Goal: Task Accomplishment & Management: Complete application form

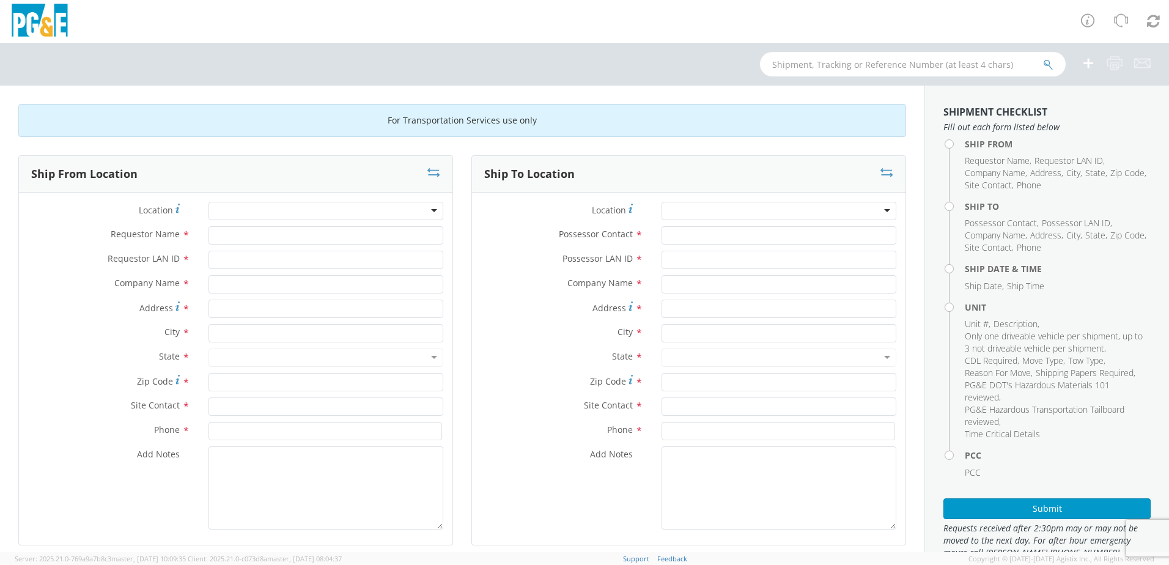
click at [240, 216] on div at bounding box center [325, 211] width 235 height 18
type input "sa"
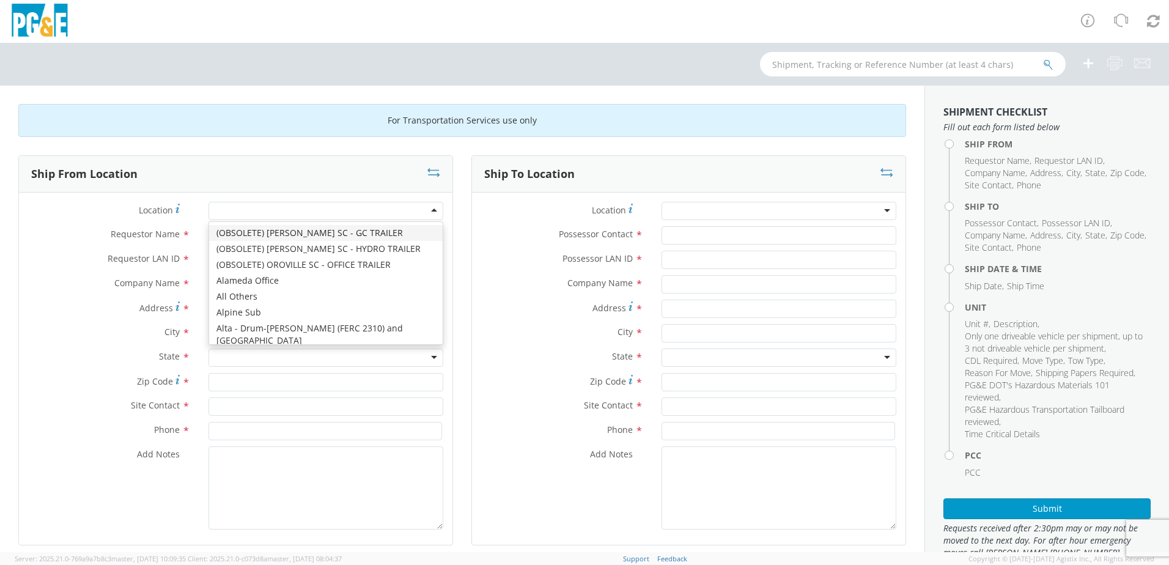
click at [240, 210] on div at bounding box center [325, 211] width 235 height 18
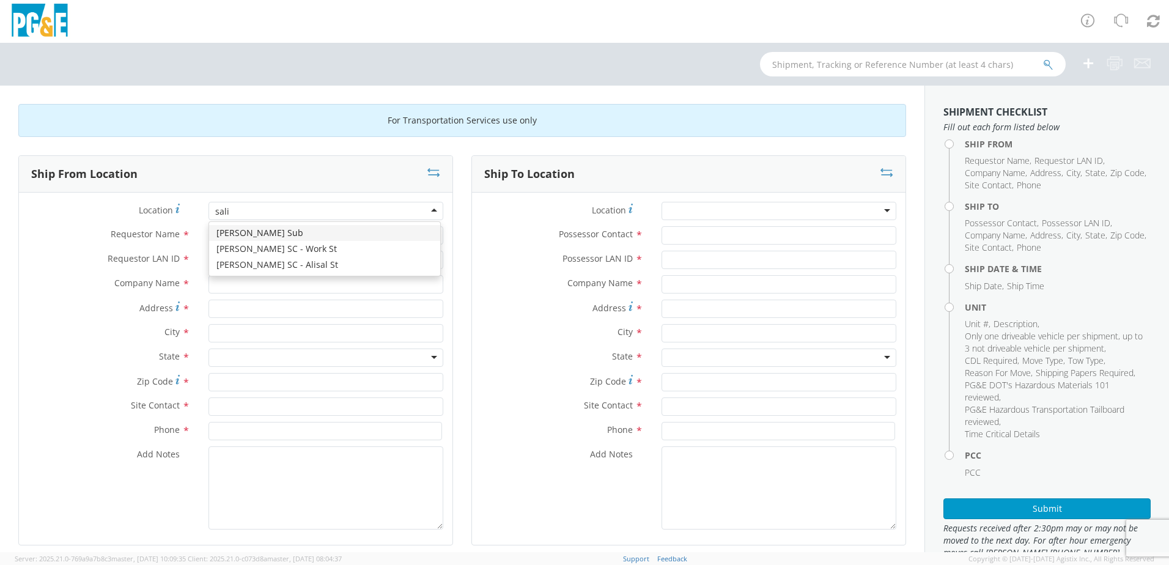
type input "salin"
type input "PG&E"
type input "[STREET_ADDRESS]"
type input "[PERSON_NAME]"
type input "93901"
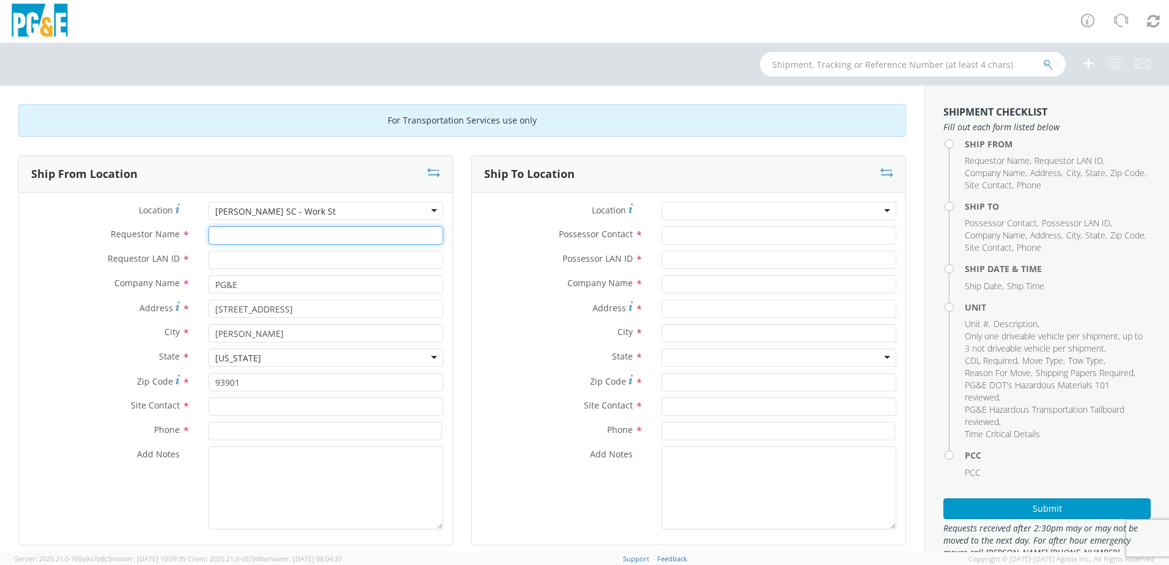
click at [250, 239] on input "Requestor Name *" at bounding box center [325, 235] width 235 height 18
type input "D"
type input "[PERSON_NAME]"
click at [235, 258] on input "Requestor LAN ID *" at bounding box center [325, 260] width 235 height 18
type input "fxcy"
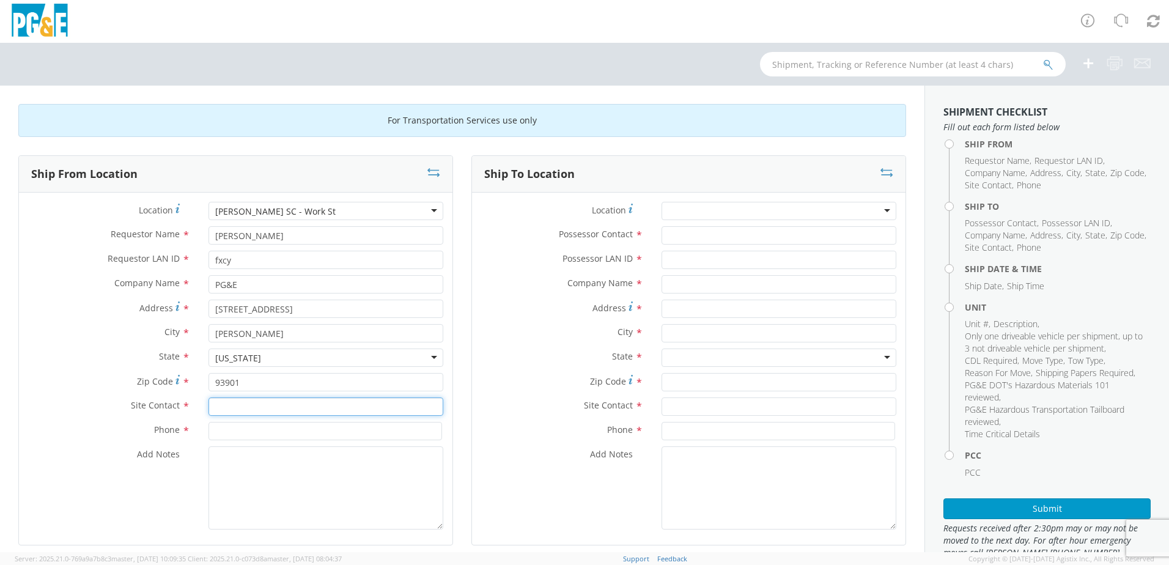
click at [233, 407] on input "text" at bounding box center [325, 406] width 235 height 18
type input "[PHONE_NUMBER]"
click at [232, 426] on input at bounding box center [325, 431] width 234 height 18
drag, startPoint x: 267, startPoint y: 406, endPoint x: 199, endPoint y: 404, distance: 67.3
click at [199, 404] on div "[PHONE_NUMBER] 510-" at bounding box center [325, 406] width 253 height 18
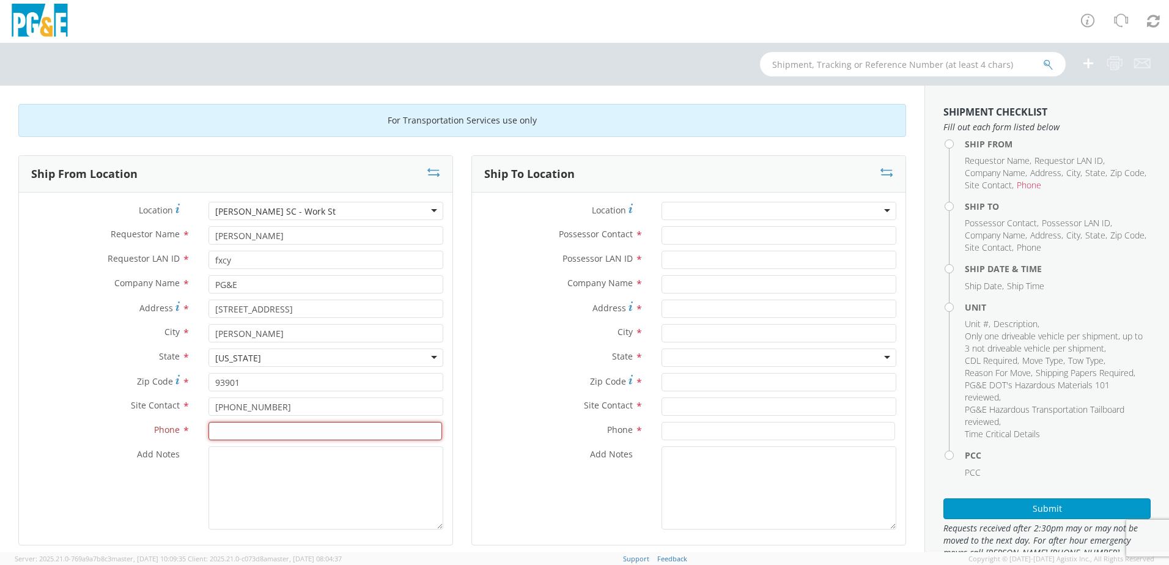
click at [223, 425] on input at bounding box center [325, 431] width 234 height 18
paste input "[PHONE_NUMBER]"
type input "[PHONE_NUMBER]"
drag, startPoint x: 277, startPoint y: 411, endPoint x: 204, endPoint y: 411, distance: 72.7
click at [204, 411] on div "[PHONE_NUMBER] 510-" at bounding box center [325, 406] width 253 height 18
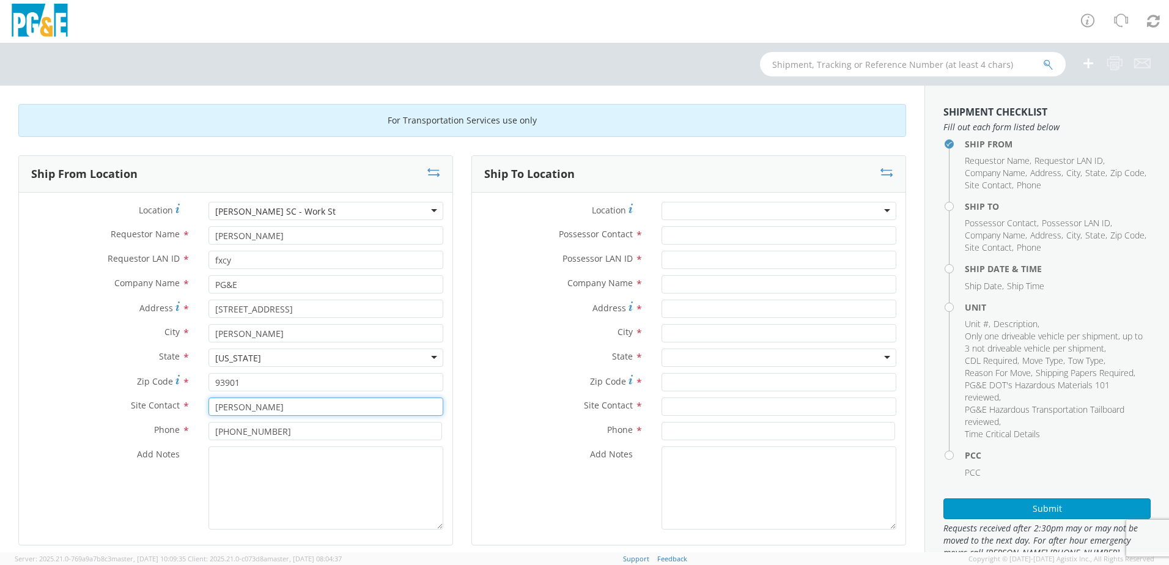
type input "[PERSON_NAME]"
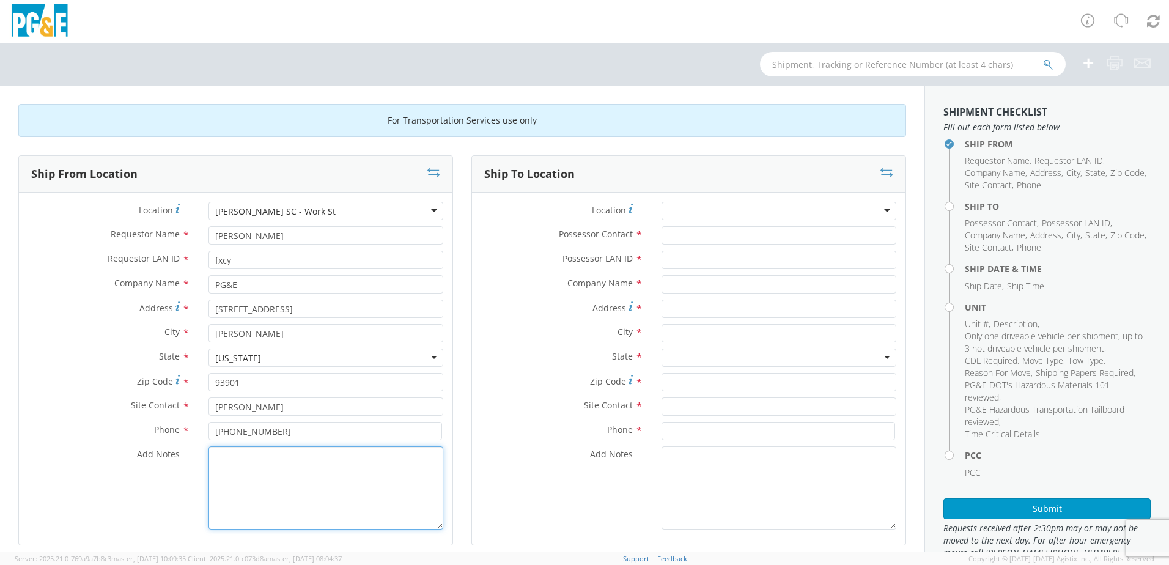
click at [212, 451] on textarea "Add Notes *" at bounding box center [325, 487] width 235 height 83
type textarea "Unit needs to be towed to auction"
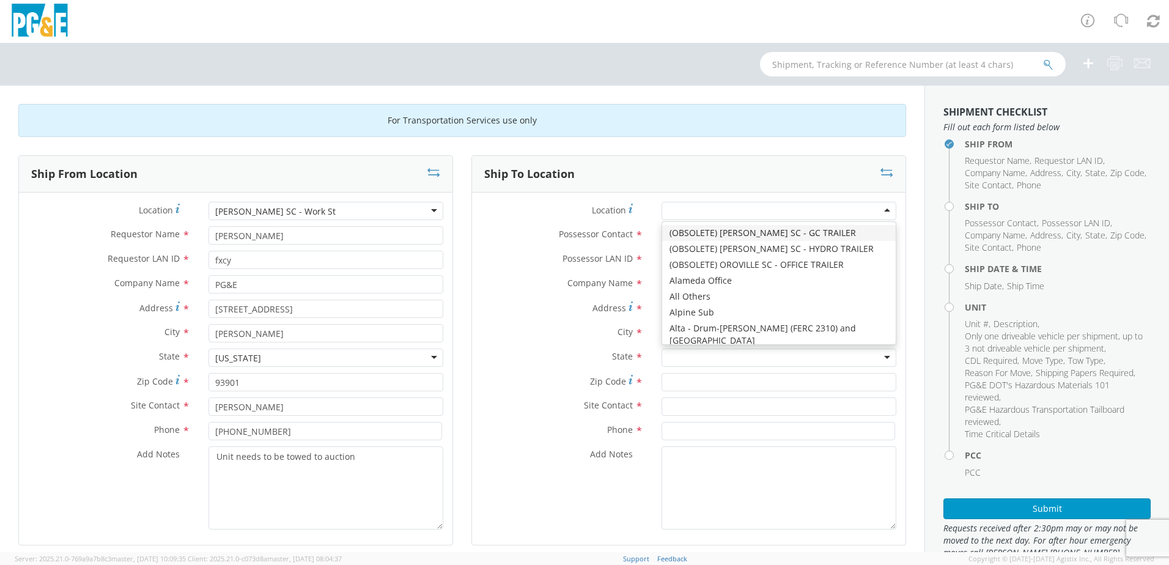
click at [714, 209] on div at bounding box center [778, 211] width 235 height 18
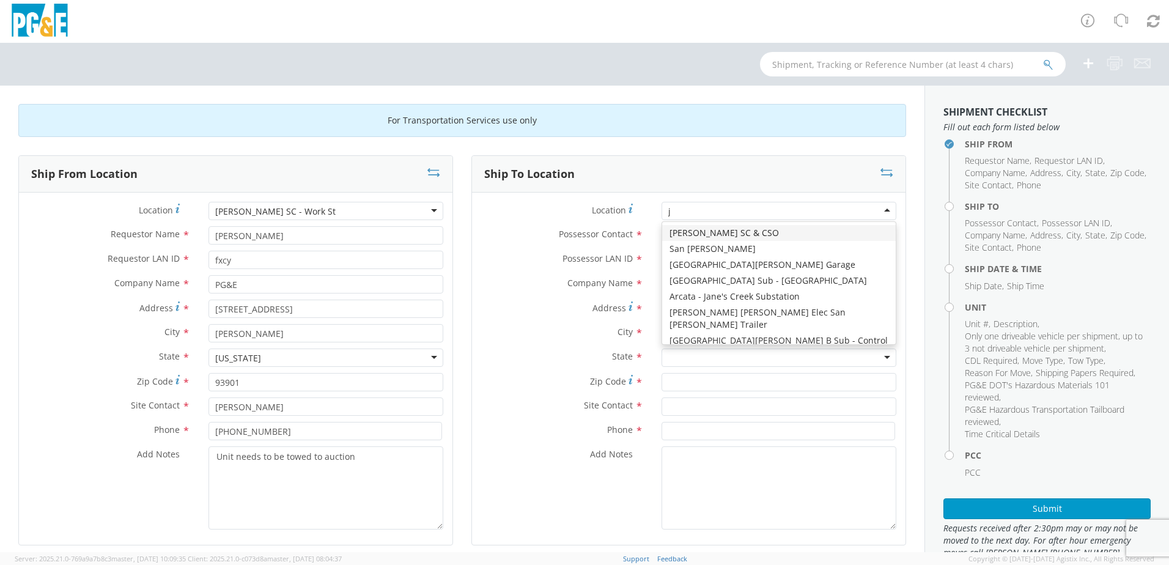
type input "jj"
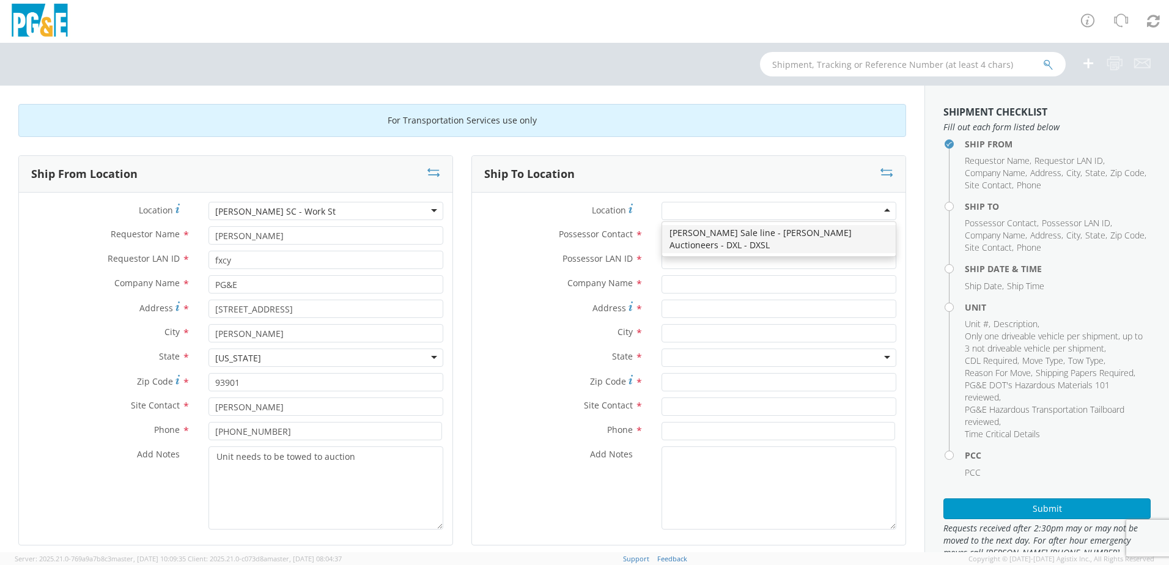
type input "PG&E"
type input "[STREET_ADDRESS][PERSON_NAME]"
type input "[PERSON_NAME]"
type input "95620"
type input "[PHONE_NUMBER]"
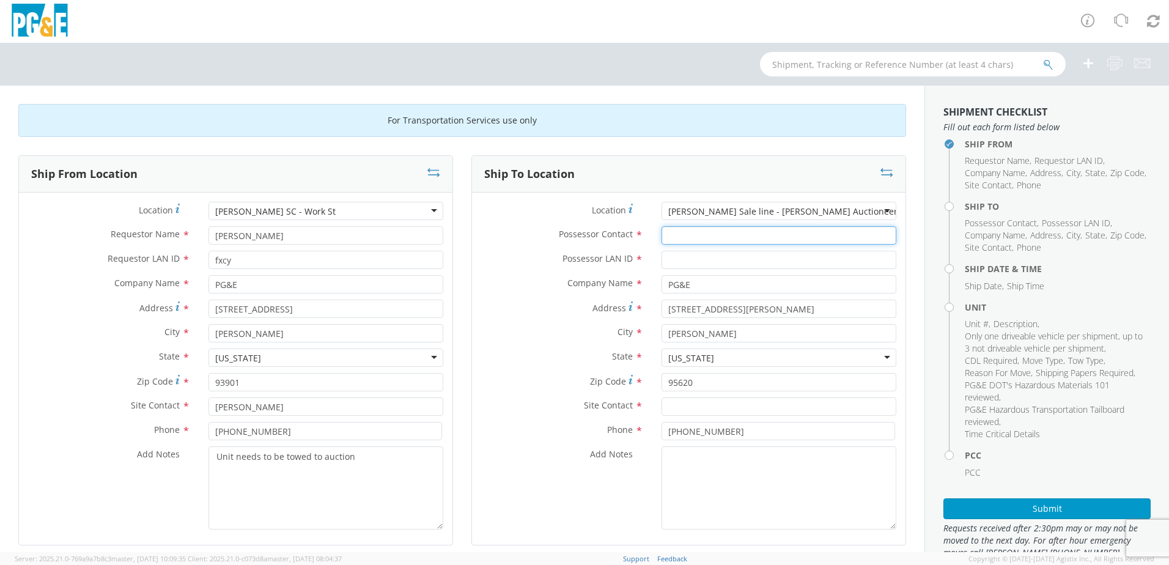
click at [717, 229] on input "Possessor Contact *" at bounding box center [778, 235] width 235 height 18
type input "[PERSON_NAME]"
click at [718, 255] on input "Possessor LAN ID *" at bounding box center [778, 260] width 235 height 18
type input "drv7"
click at [720, 405] on input "text" at bounding box center [778, 406] width 235 height 18
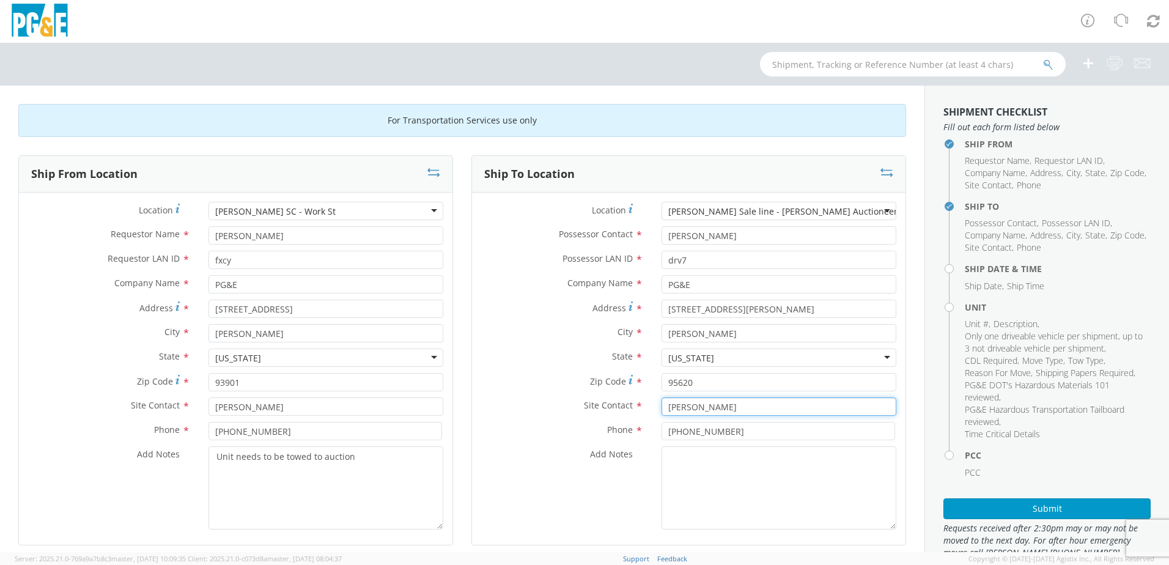
type input "[PERSON_NAME]"
click at [723, 436] on input "[PHONE_NUMBER]" at bounding box center [778, 431] width 234 height 18
type input "[PHONE_NUMBER]"
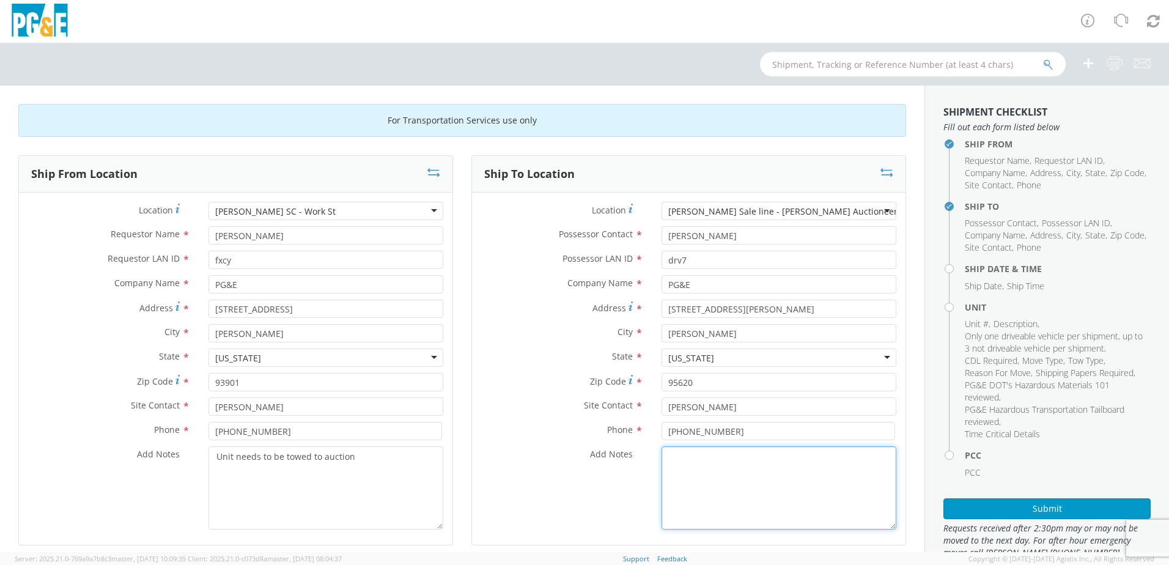
click at [708, 469] on textarea "Add Notes *" at bounding box center [778, 487] width 235 height 83
drag, startPoint x: 355, startPoint y: 461, endPoint x: 205, endPoint y: 457, distance: 150.4
click at [202, 458] on div "Unit needs to be towed to auction" at bounding box center [325, 487] width 253 height 83
click at [717, 469] on textarea "Add Notes *" at bounding box center [778, 487] width 235 height 83
click at [688, 460] on textarea "Add Notes *" at bounding box center [778, 487] width 235 height 83
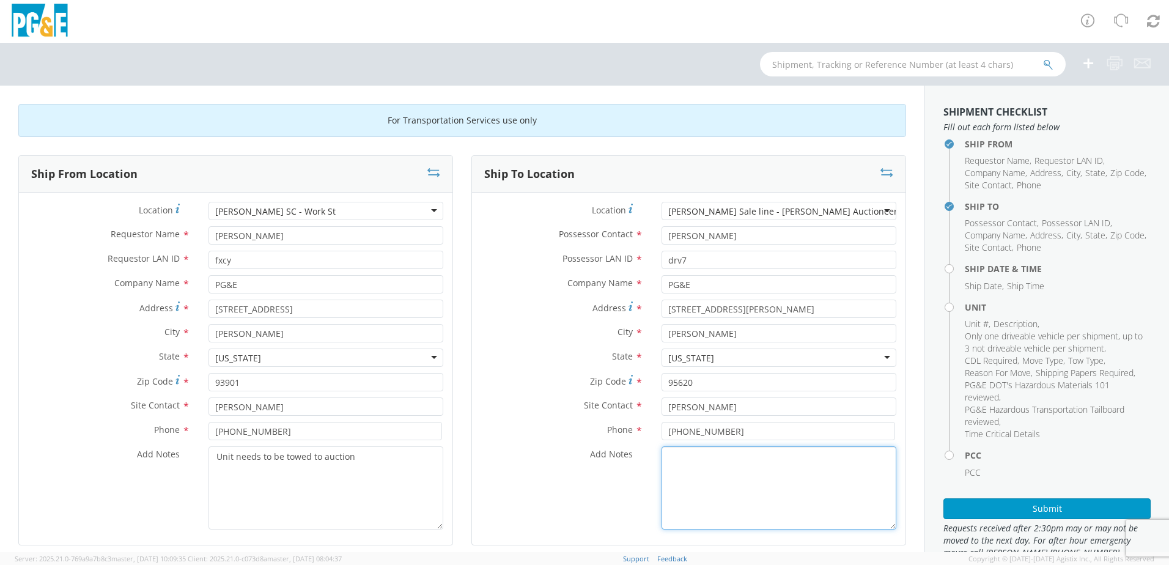
paste textarea "Unit needs to be towed to auction"
click at [705, 506] on textarea "Unit needs to be towed to auction" at bounding box center [778, 487] width 235 height 83
type textarea "Unit needs to be towed to auction"
click at [598, 499] on div "Add Notes * Unit needs to be towed to auction" at bounding box center [688, 487] width 433 height 83
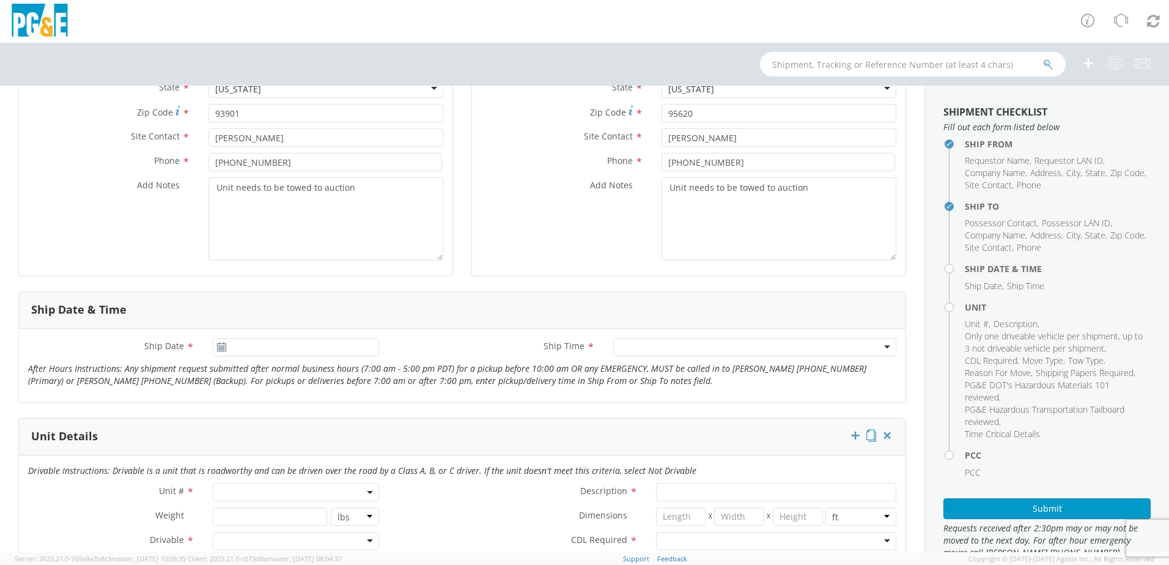
scroll to position [428, 0]
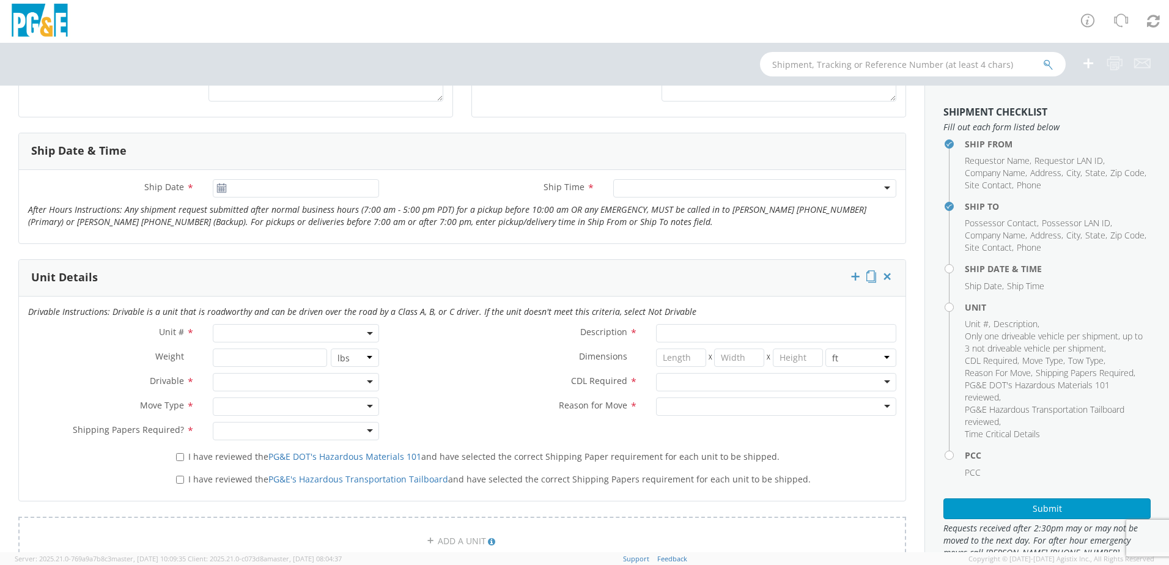
drag, startPoint x: 254, startPoint y: 178, endPoint x: 251, endPoint y: 184, distance: 7.1
click at [251, 184] on div "Ship Date * Ship Time * Any Time 7:00 am - 10:00 am 10:00 am - 1:00 pm 1:00 pm …" at bounding box center [462, 206] width 886 height 73
click at [251, 184] on input "[DATE]" at bounding box center [296, 188] width 166 height 18
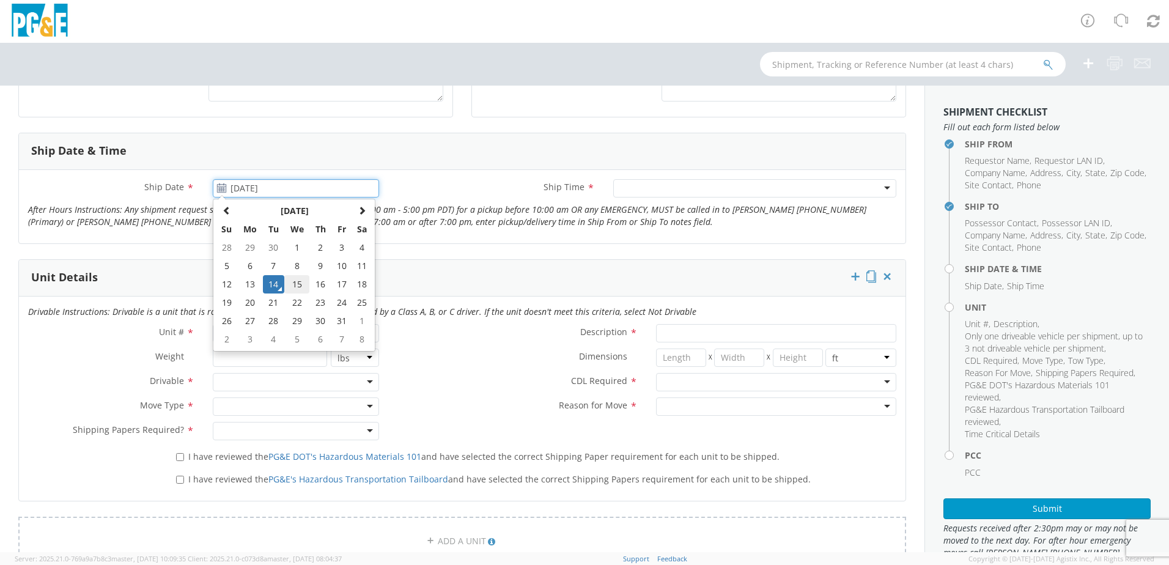
click at [289, 282] on td "15" at bounding box center [297, 284] width 26 height 18
type input "[DATE]"
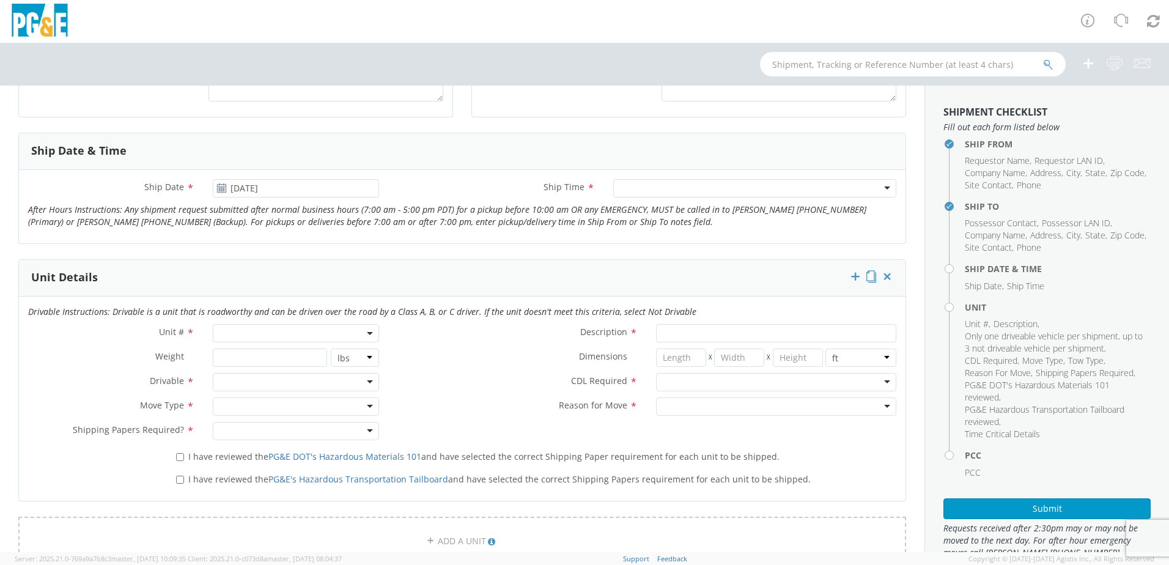
click at [631, 179] on div at bounding box center [754, 188] width 283 height 18
click at [276, 330] on span at bounding box center [296, 333] width 166 height 18
click at [271, 333] on span at bounding box center [296, 333] width 166 height 18
click at [255, 359] on input "search" at bounding box center [295, 353] width 158 height 18
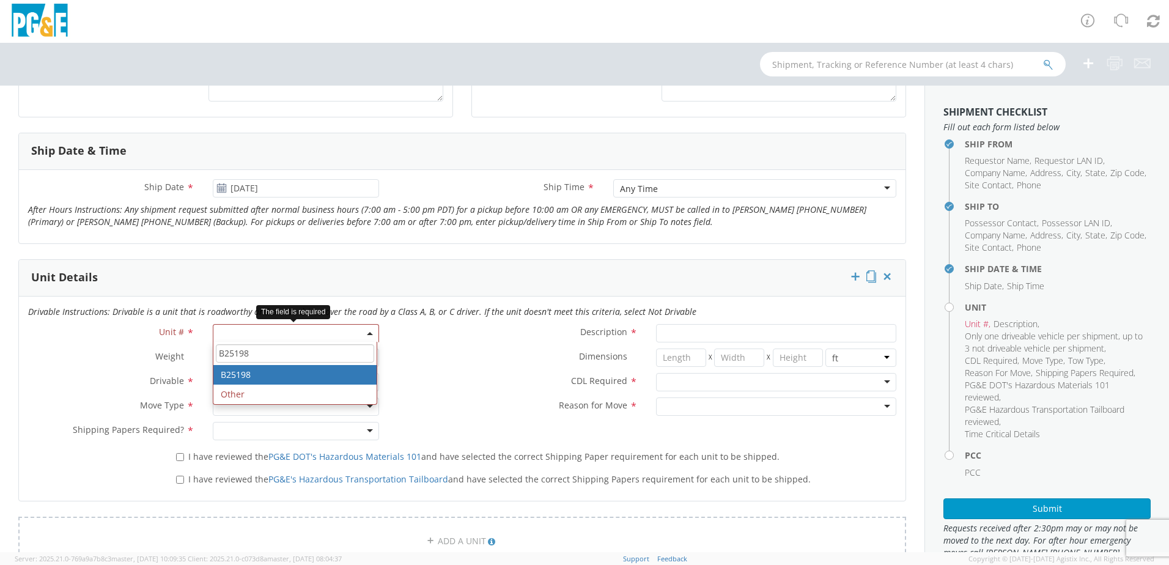
type input "B25198"
type input "TRUCK; TROUBLE W/AERIAL 4X4"
type input "19500"
select select "B25198"
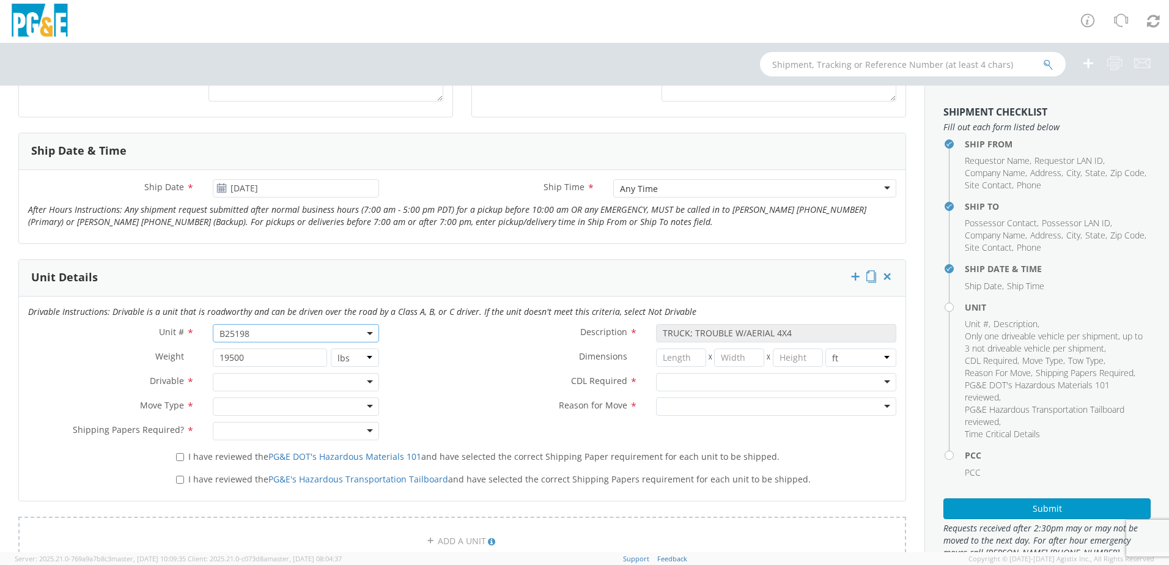
click at [267, 378] on div at bounding box center [296, 382] width 166 height 18
click at [258, 406] on div at bounding box center [296, 406] width 166 height 18
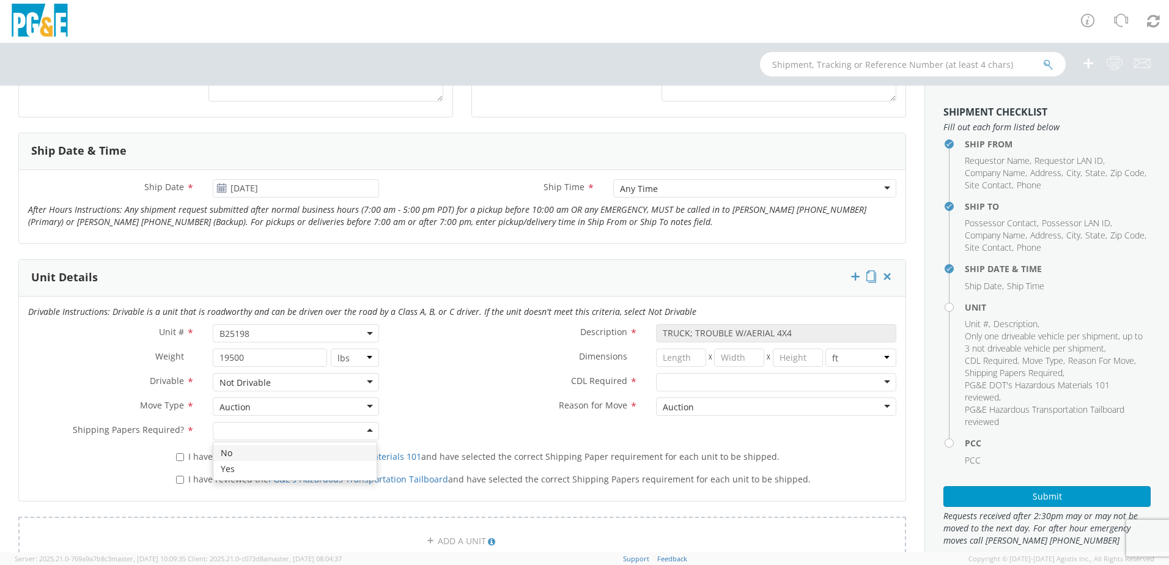
click at [251, 426] on div at bounding box center [296, 431] width 166 height 18
click at [718, 372] on div "Dimensions * X X in cm ft" at bounding box center [646, 360] width 517 height 24
click at [715, 381] on div at bounding box center [776, 382] width 240 height 18
click at [706, 403] on div "Auction" at bounding box center [776, 406] width 240 height 18
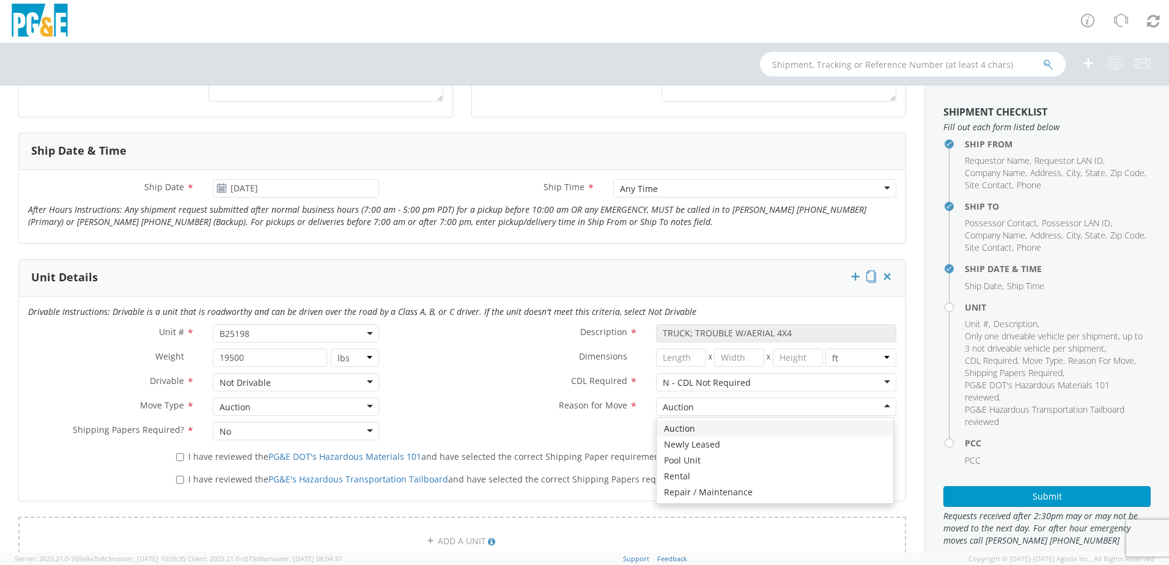
click at [692, 429] on div "Unit # * B25198 B25198 Description * TRUCK; TROUBLE W/AERIAL 4X4 Weight * 19500…" at bounding box center [462, 385] width 886 height 122
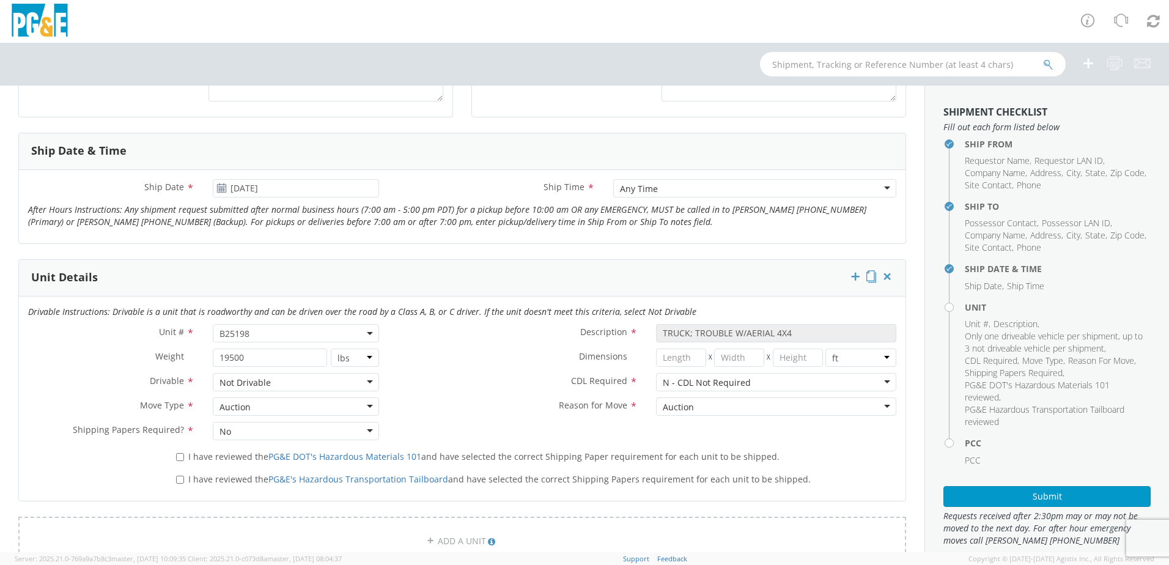
click at [578, 416] on div "Reason for Move * Auction Auction Auction Newly Leased Pool Unit Rental Repair …" at bounding box center [646, 409] width 517 height 24
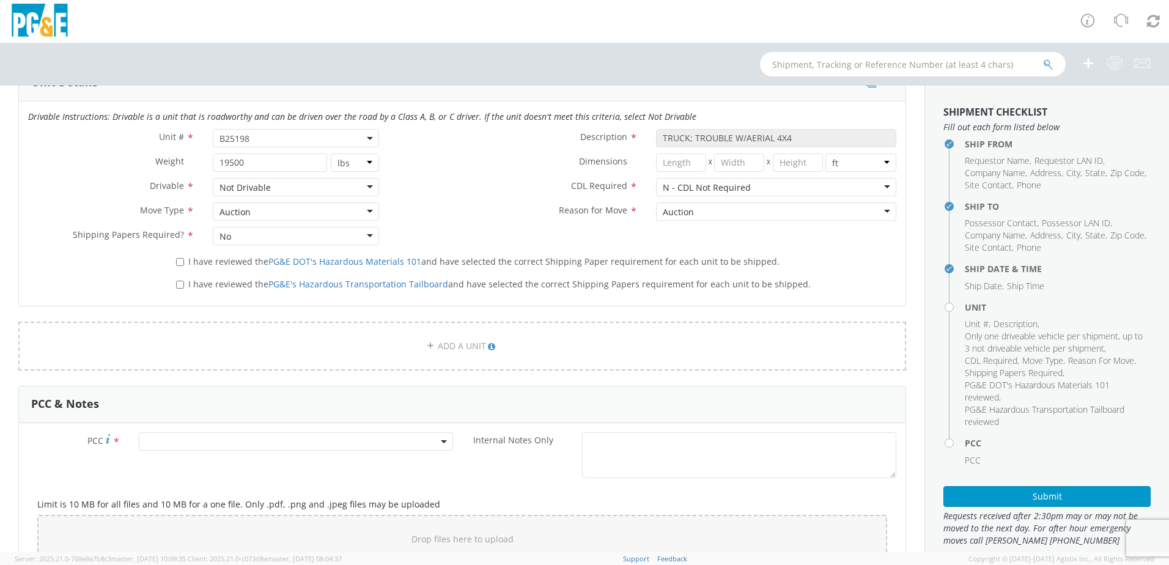
scroll to position [672, 0]
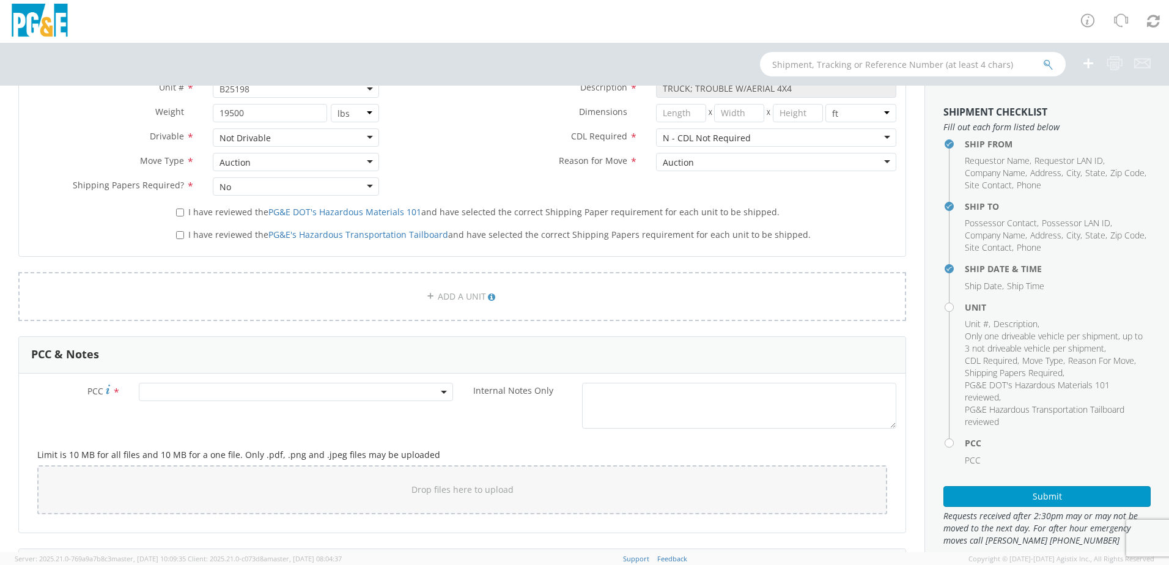
click at [184, 211] on label "I have reviewed the PG&E DOT's Hazardous Materials 101 and have selected the co…" at bounding box center [479, 211] width 606 height 14
click at [184, 211] on input "I have reviewed the PG&E DOT's Hazardous Materials 101 and have selected the co…" at bounding box center [180, 212] width 8 height 8
checkbox input "true"
click at [179, 237] on input "I have reviewed the PG&E's Hazardous Transportation Tailboard and have selected…" at bounding box center [180, 235] width 8 height 8
checkbox input "true"
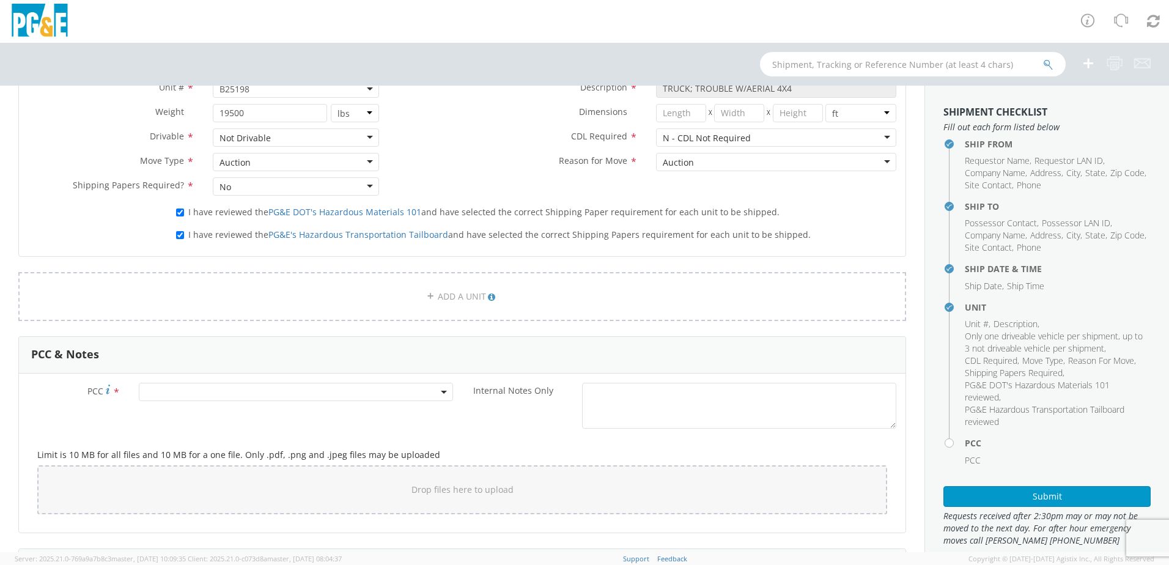
click at [375, 328] on div "ADD A UNIT" at bounding box center [462, 304] width 906 height 64
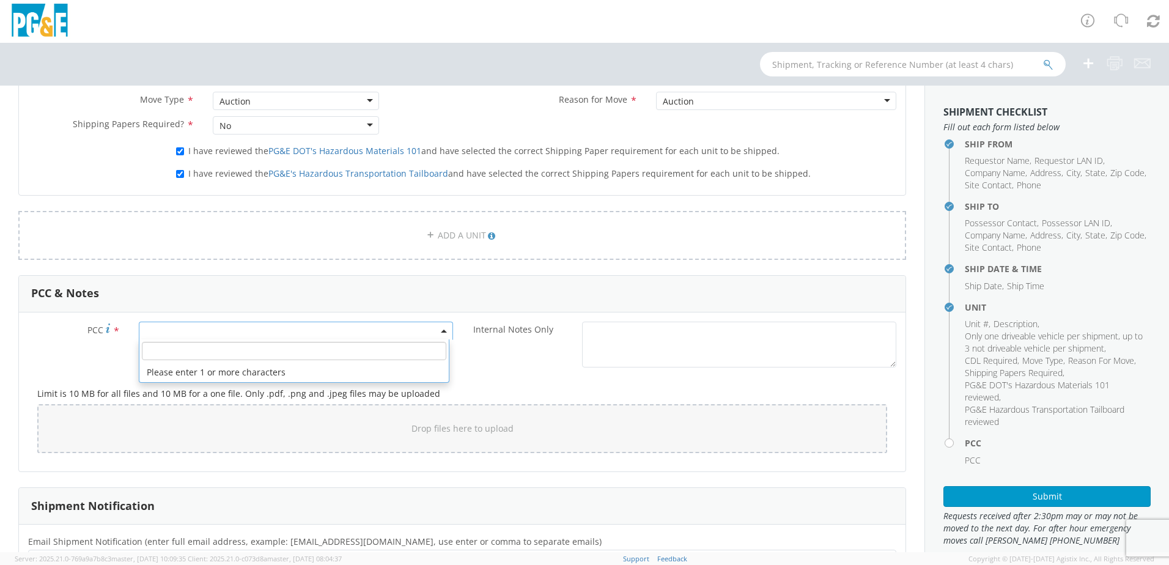
click at [347, 333] on span at bounding box center [296, 331] width 314 height 18
click at [317, 348] on input "number" at bounding box center [294, 351] width 304 height 18
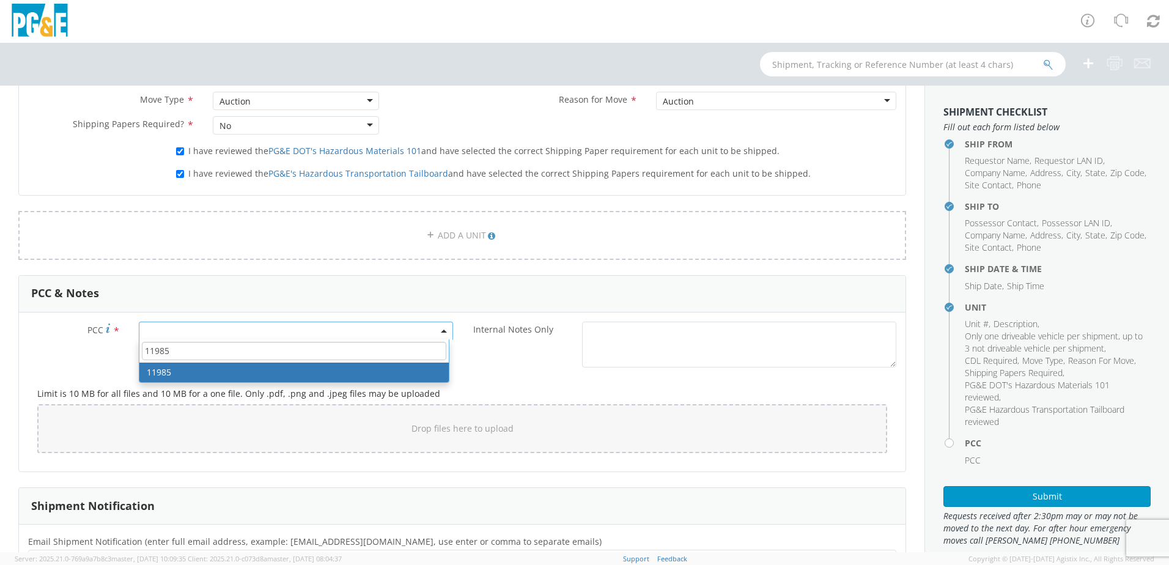
type input "11985"
select select "11985"
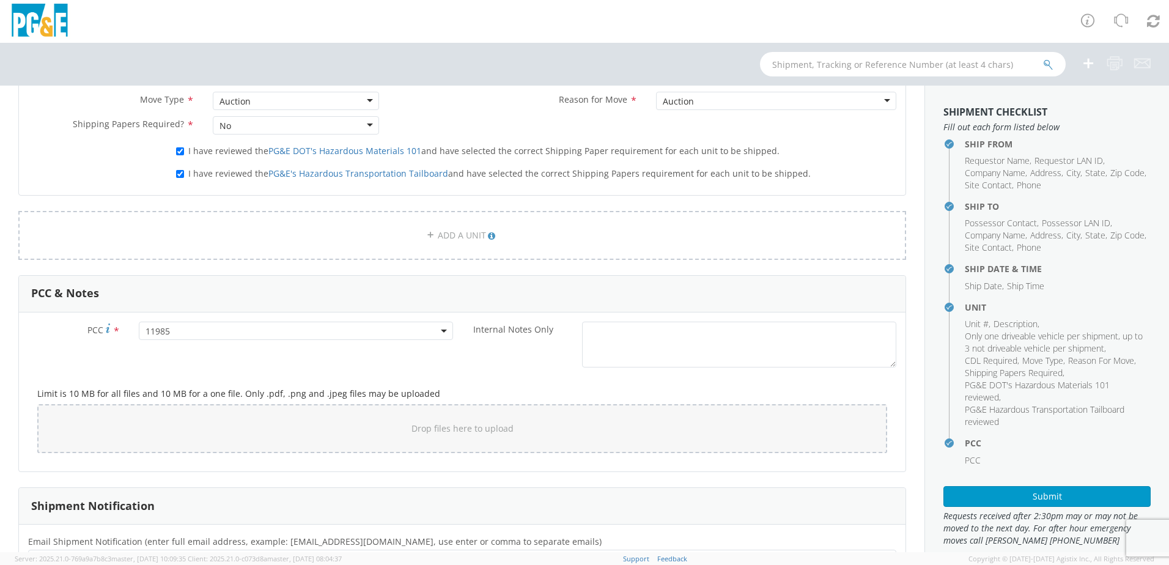
click at [466, 375] on div "Limit is 10 MB for all files and 10 MB for a one file. Only .pdf, .png and .jpe…" at bounding box center [462, 417] width 868 height 89
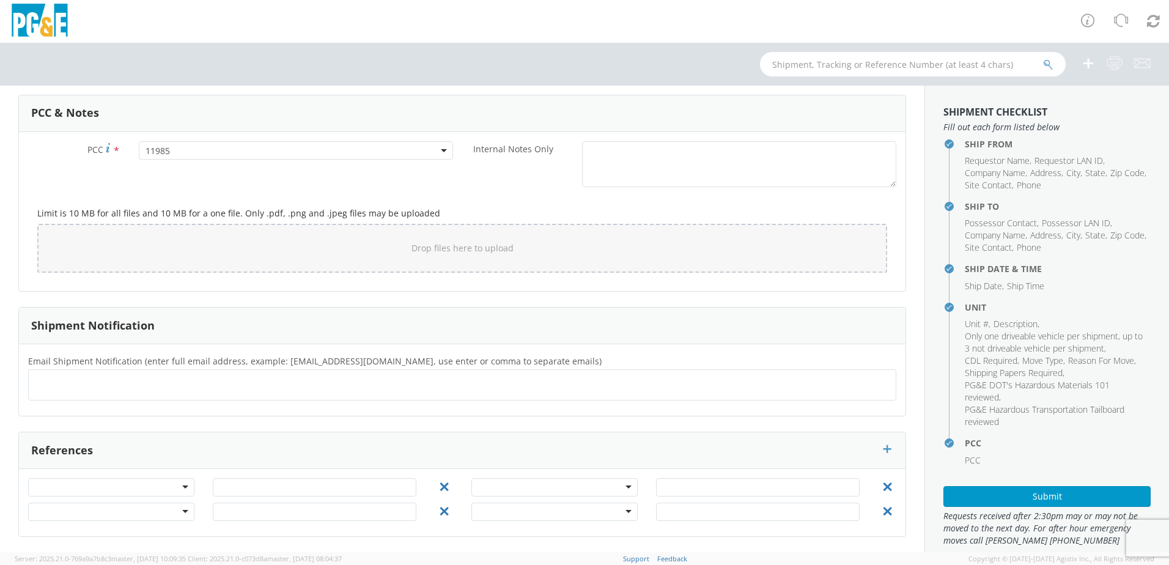
click at [307, 380] on ul at bounding box center [462, 385] width 857 height 20
type input "[EMAIL_ADDRESS][DOMAIN_NAME]"
click at [194, 385] on ul at bounding box center [462, 385] width 857 height 20
type input "[EMAIL_ADDRESS][DOMAIN_NAME]"
click at [197, 383] on ul "[EMAIL_ADDRESS][DOMAIN_NAME] ×" at bounding box center [462, 385] width 857 height 21
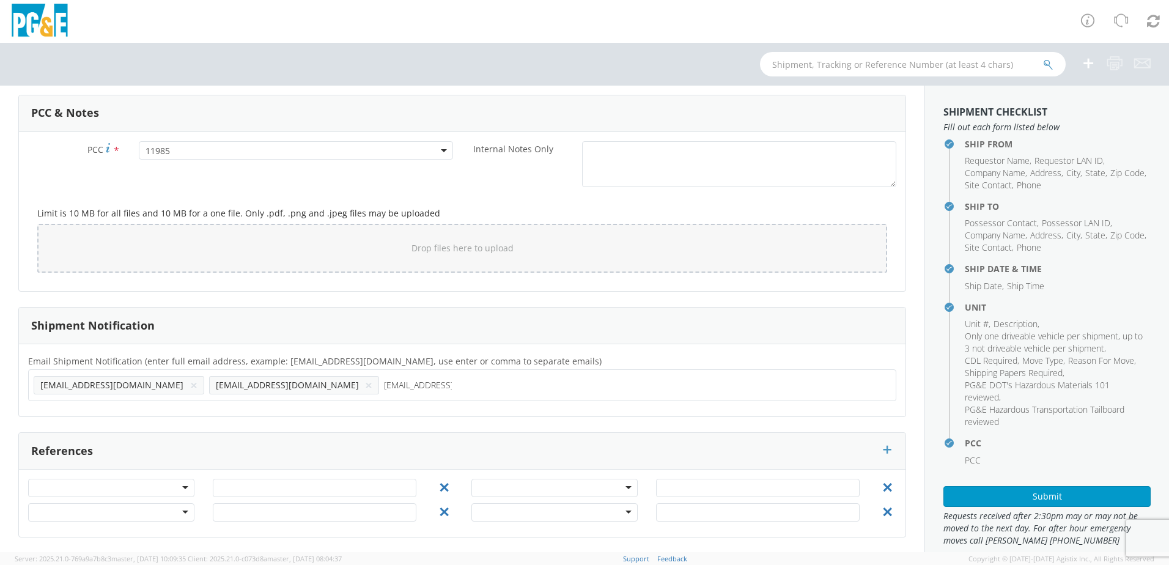
type input "[EMAIL_ADDRESS][DOMAIN_NAME]"
click at [306, 389] on ul "[EMAIL_ADDRESS][DOMAIN_NAME] × [EMAIL_ADDRESS][DOMAIN_NAME] ×" at bounding box center [462, 385] width 857 height 21
click at [559, 388] on input "text" at bounding box center [597, 385] width 76 height 18
type input "[EMAIL_ADDRESS][DOMAIN_NAME]"
click at [376, 388] on ul "[EMAIL_ADDRESS][DOMAIN_NAME] × [EMAIL_ADDRESS][DOMAIN_NAME] × [EMAIL_ADDRESS][D…" at bounding box center [462, 385] width 857 height 21
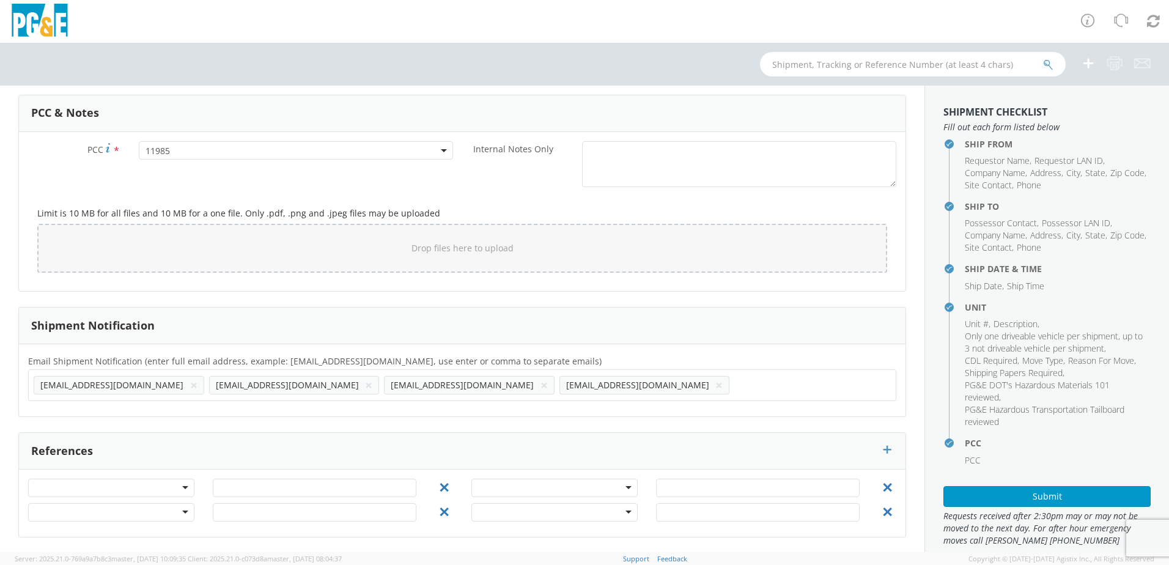
click at [472, 439] on div "References" at bounding box center [462, 451] width 886 height 37
click at [1036, 499] on button "Submit" at bounding box center [1046, 496] width 207 height 21
